Goal: Check status: Check status

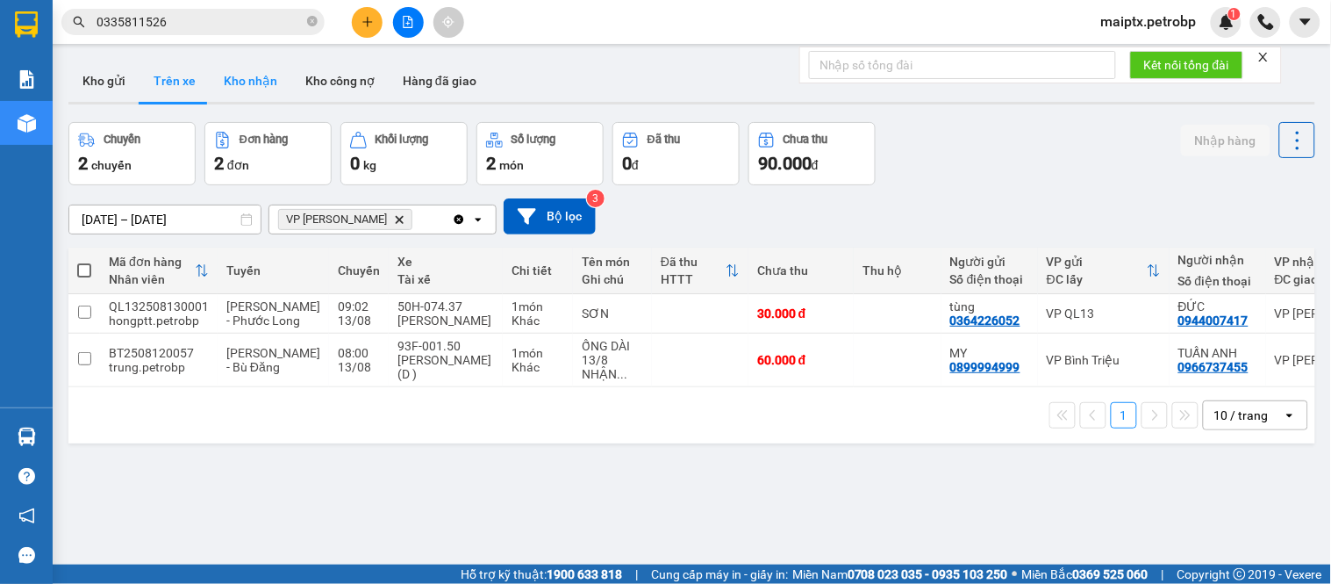
click at [221, 86] on button "Kho nhận" at bounding box center [251, 81] width 82 height 42
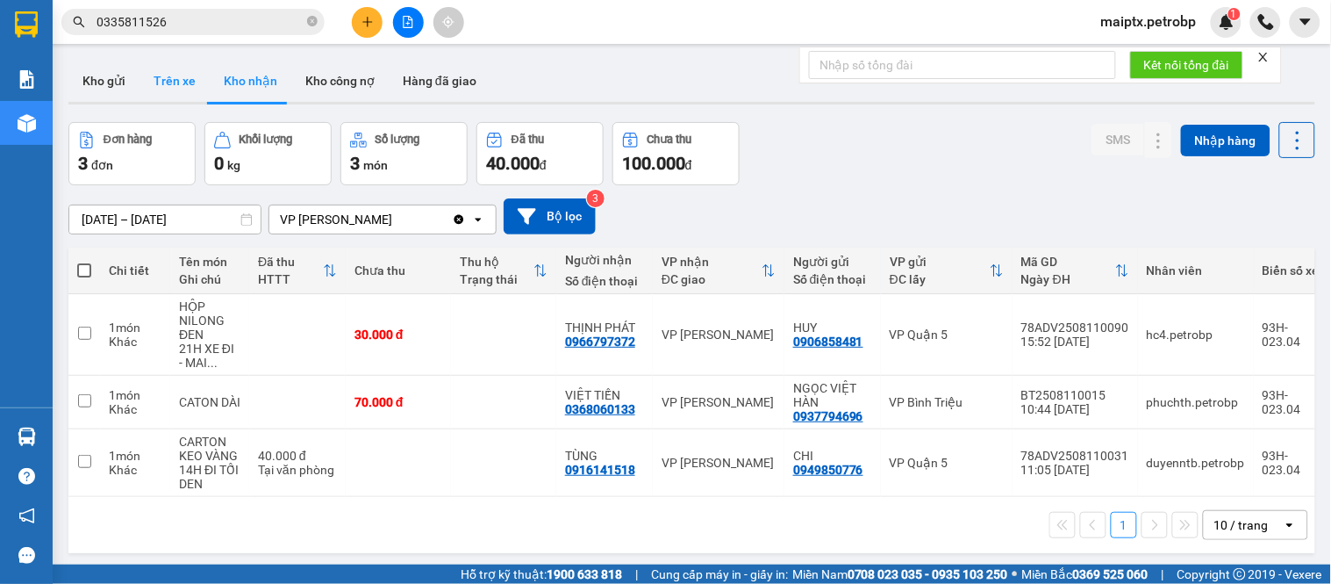
click at [178, 97] on button "Trên xe" at bounding box center [175, 81] width 70 height 42
type input "[DATE] – [DATE]"
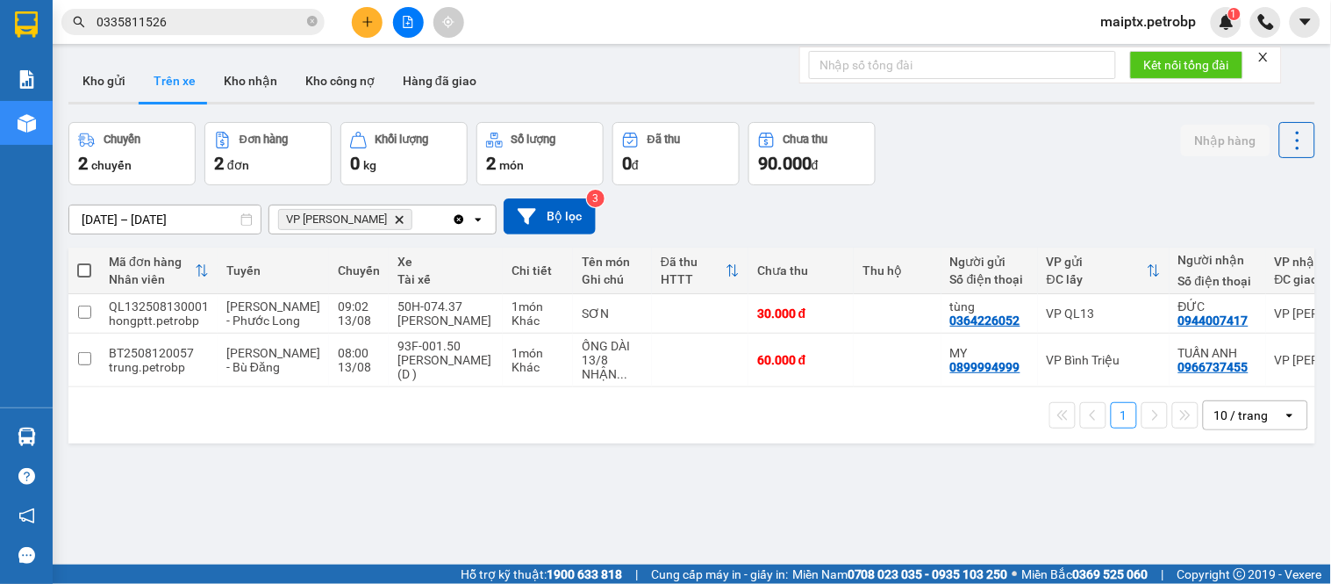
click at [151, 28] on input "0335811526" at bounding box center [200, 21] width 207 height 19
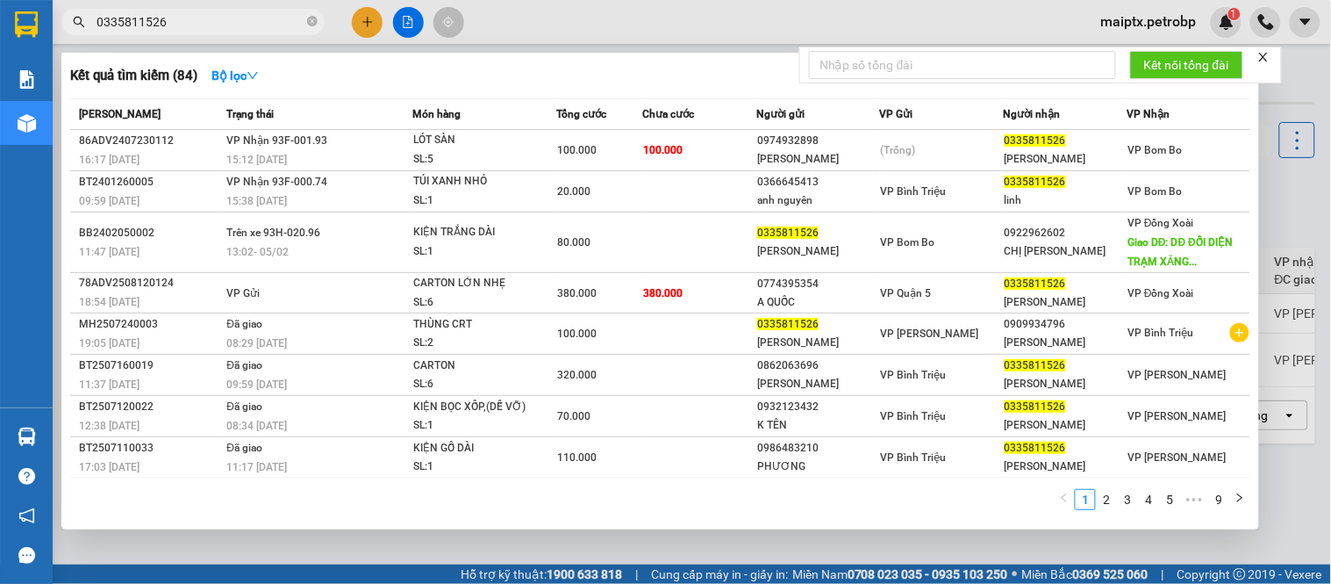
click at [151, 28] on input "0335811526" at bounding box center [200, 21] width 207 height 19
paste input "849095779"
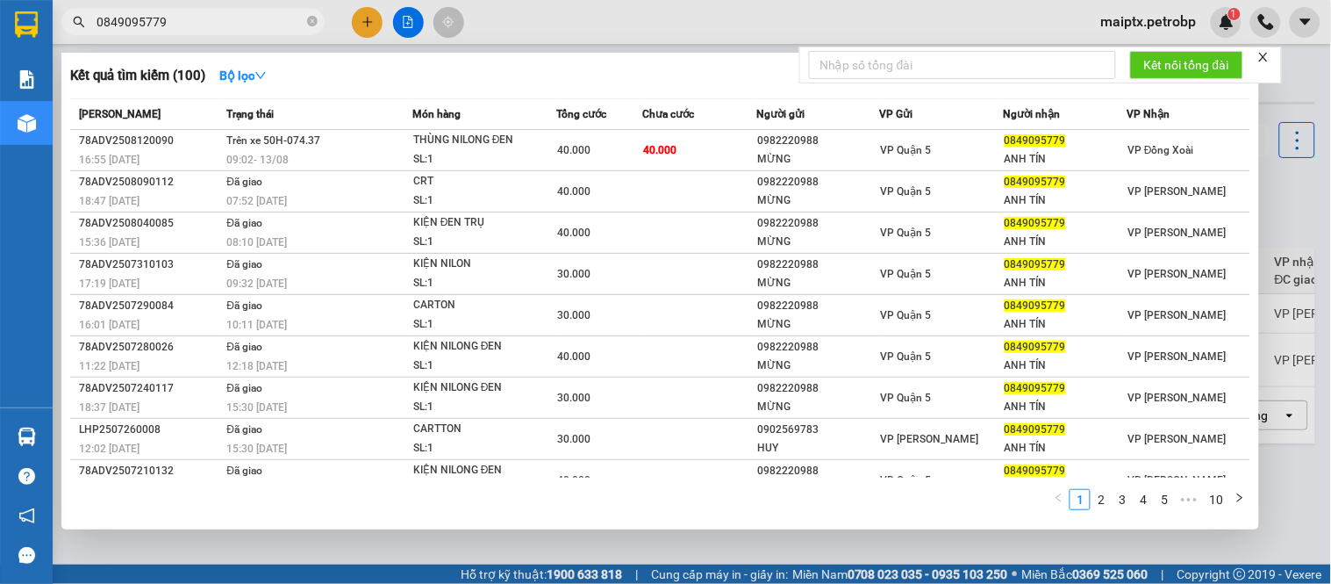
type input "0849095779"
click at [126, 539] on div at bounding box center [665, 292] width 1331 height 584
